Goal: Information Seeking & Learning: Learn about a topic

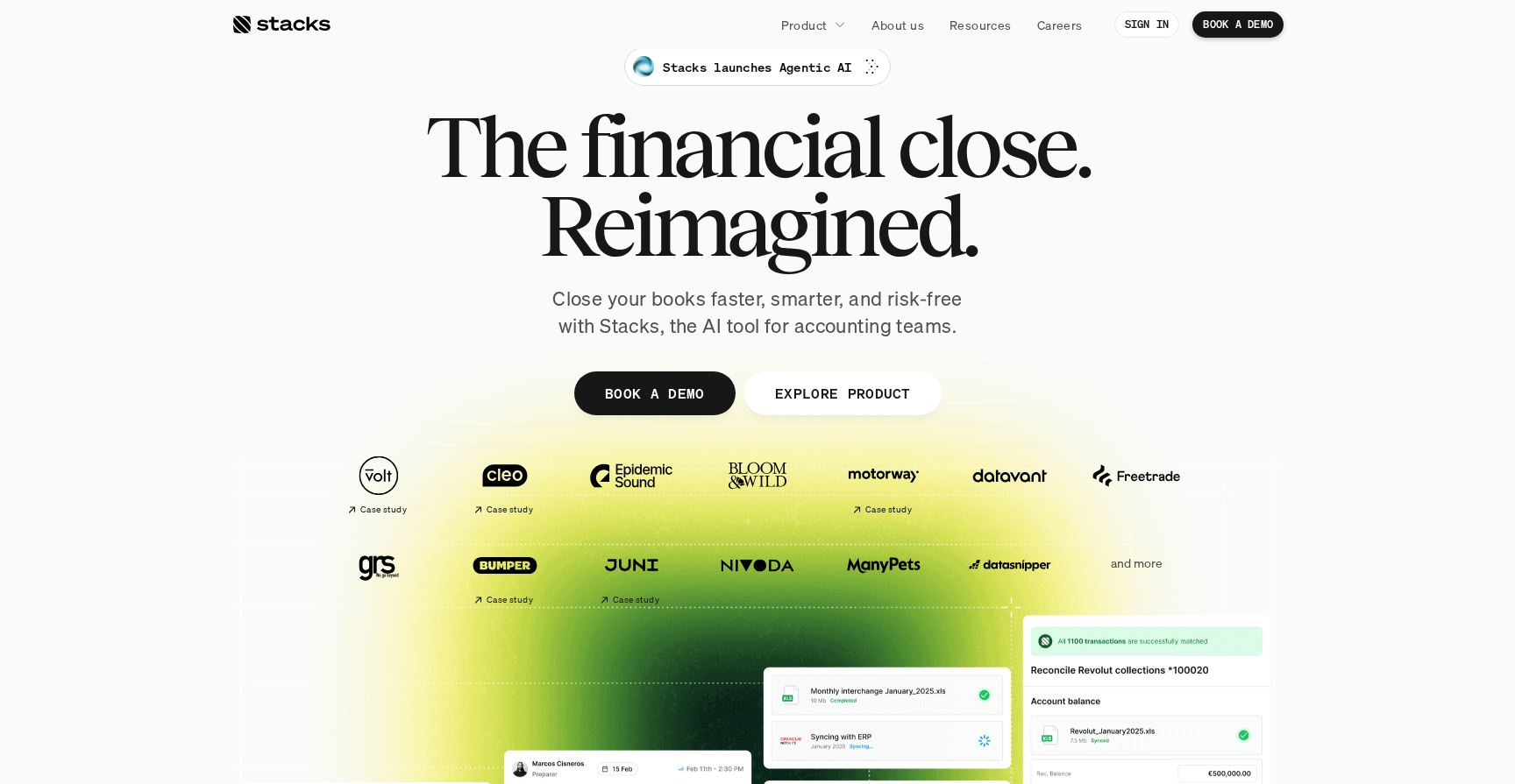
scroll to position [31, 0]
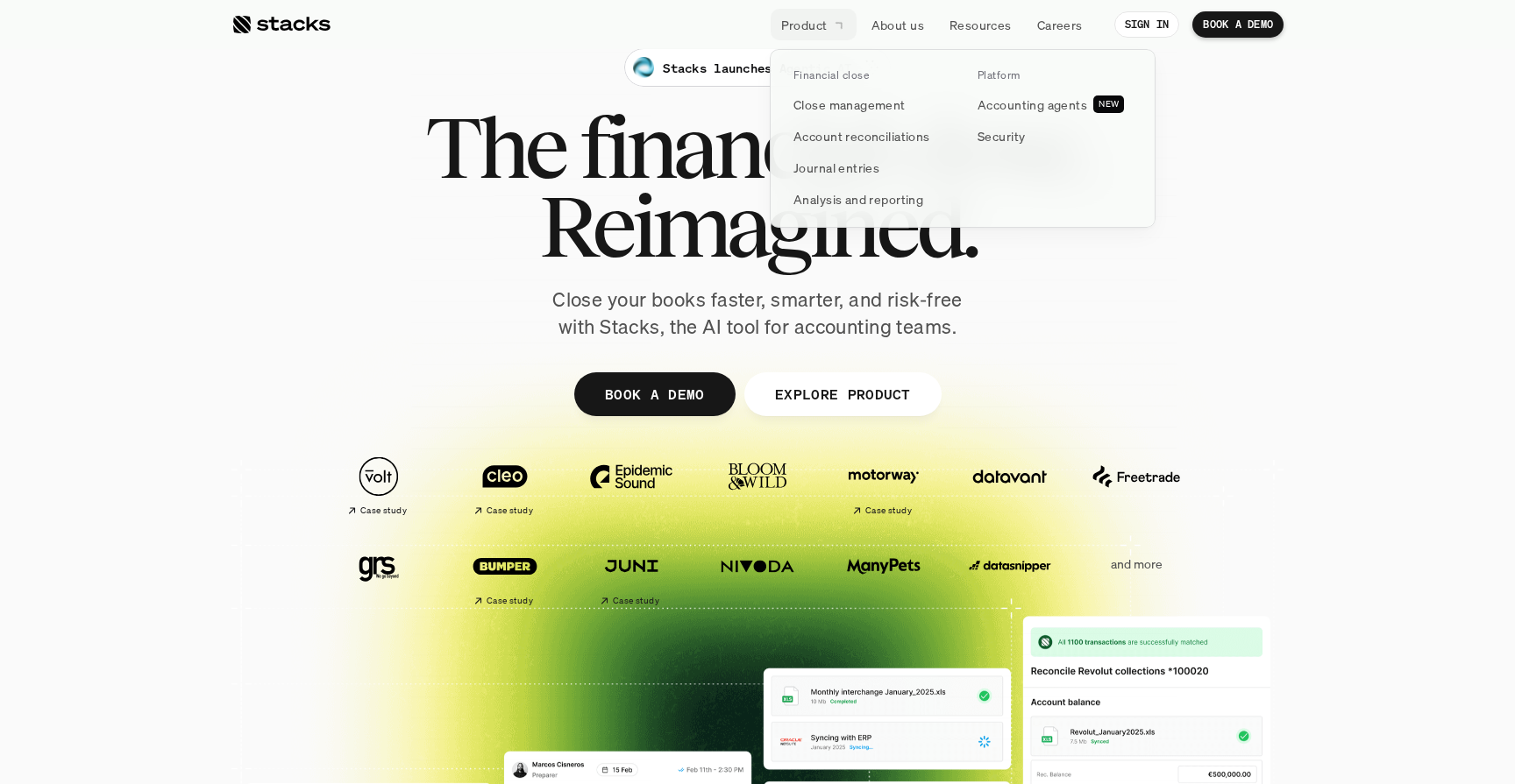
click at [813, 23] on p "Product" at bounding box center [804, 25] width 46 height 18
click at [831, 94] on link "Close management" at bounding box center [870, 104] width 176 height 32
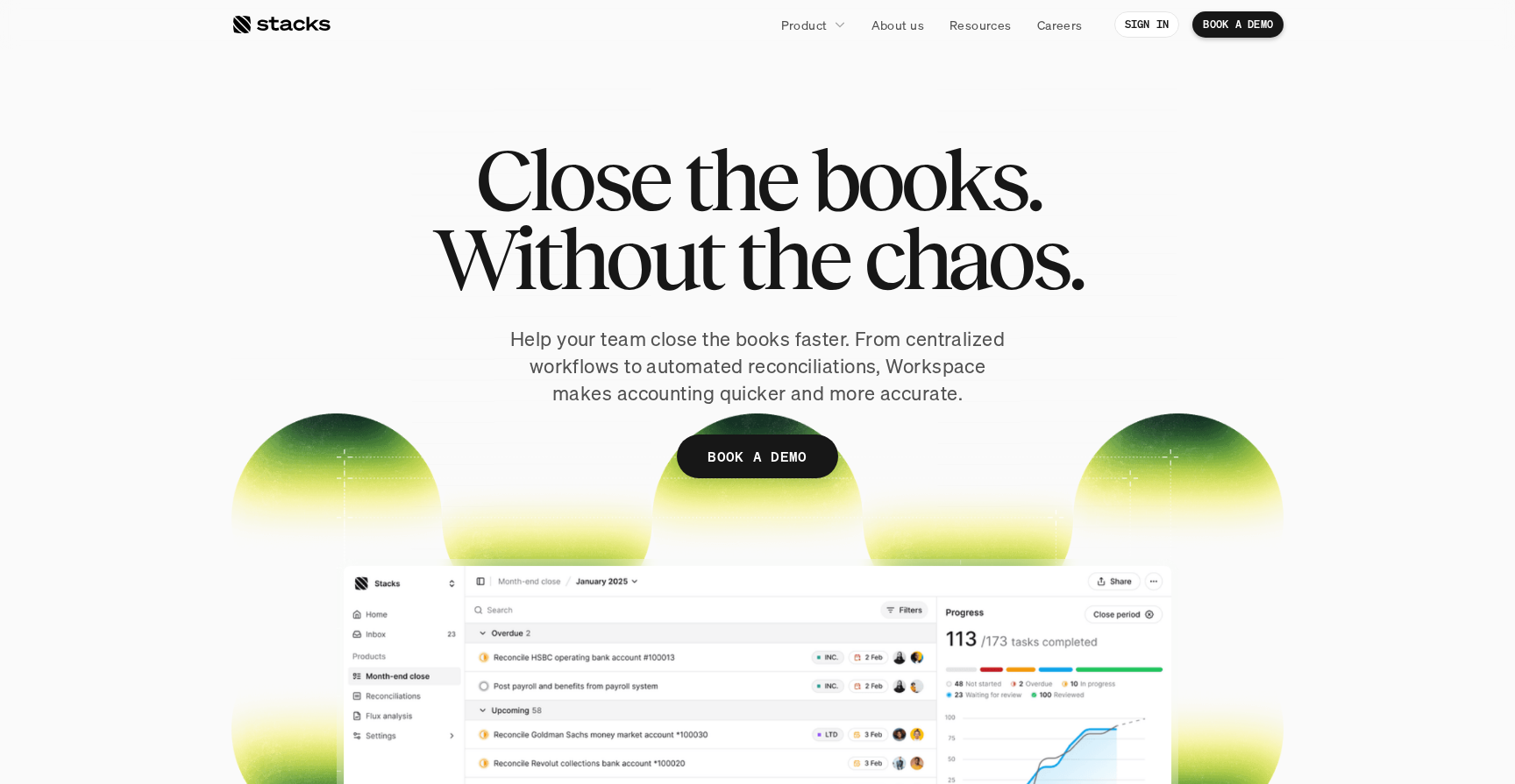
click at [408, 228] on div "Close the books. Without the chaos. Help your team close the books faster. From…" at bounding box center [757, 336] width 1052 height 391
click at [304, 34] on div at bounding box center [280, 24] width 99 height 21
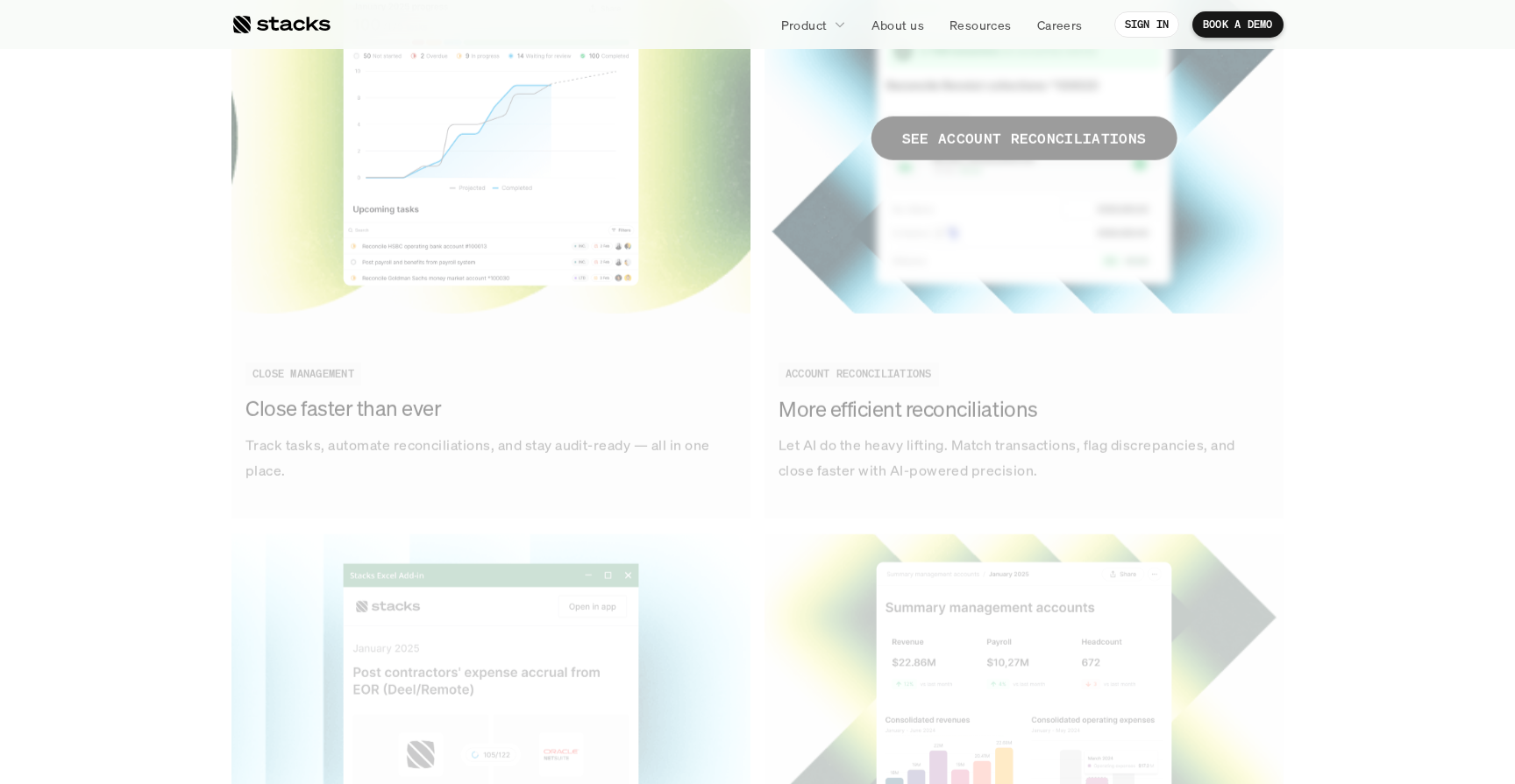
scroll to position [2433, 0]
